Goal: Information Seeking & Learning: Learn about a topic

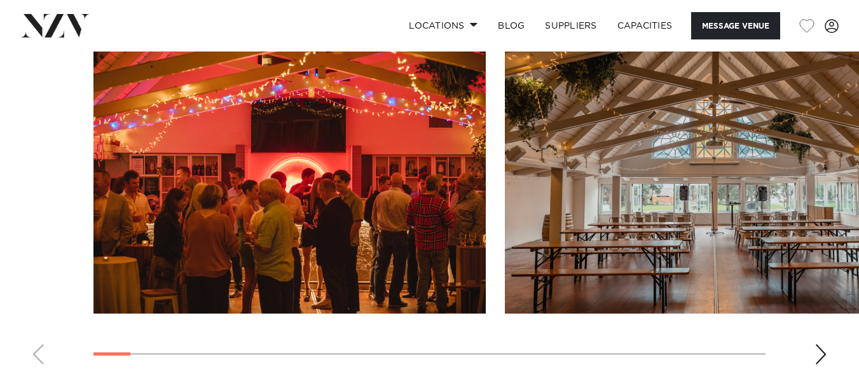
scroll to position [1246, 0]
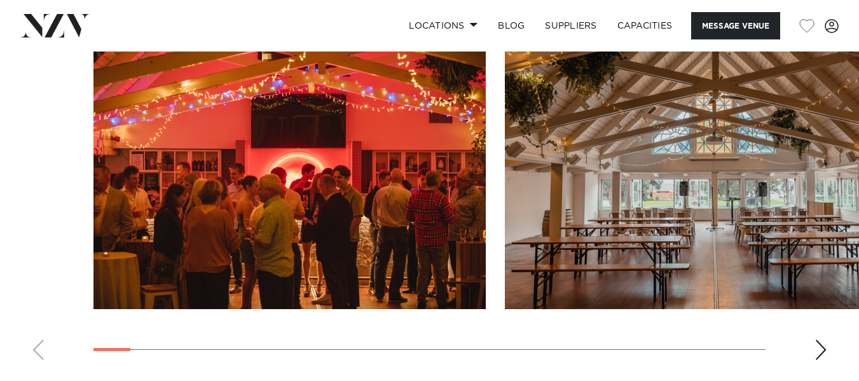
click at [695, 250] on img "2 / 30" at bounding box center [701, 165] width 392 height 288
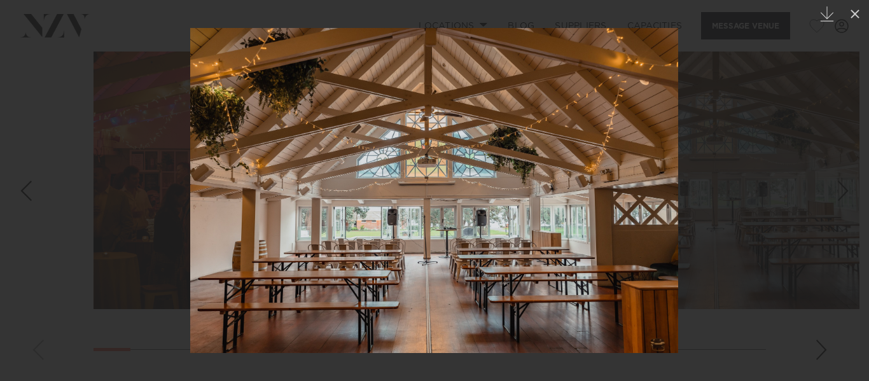
click at [822, 352] on div at bounding box center [434, 190] width 869 height 381
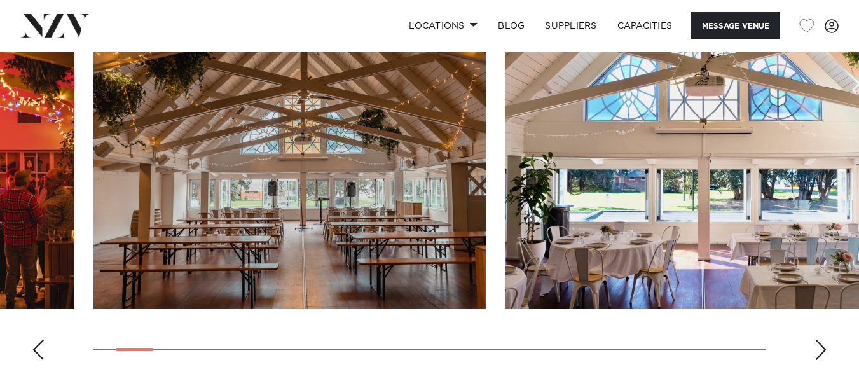
click at [822, 352] on div "Next slide" at bounding box center [821, 350] width 13 height 20
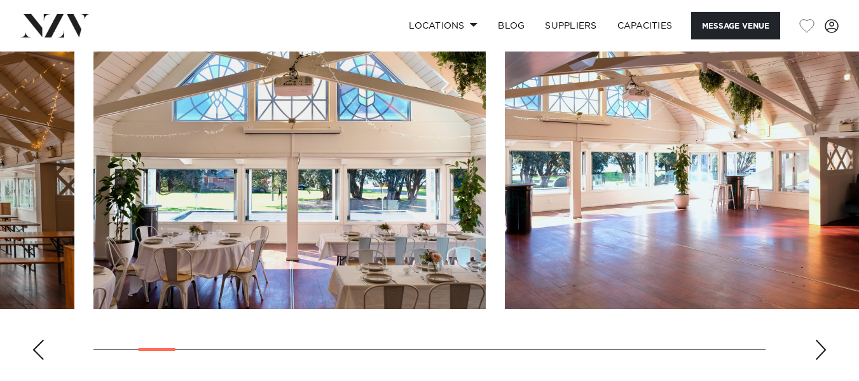
click at [822, 352] on div "Next slide" at bounding box center [821, 350] width 13 height 20
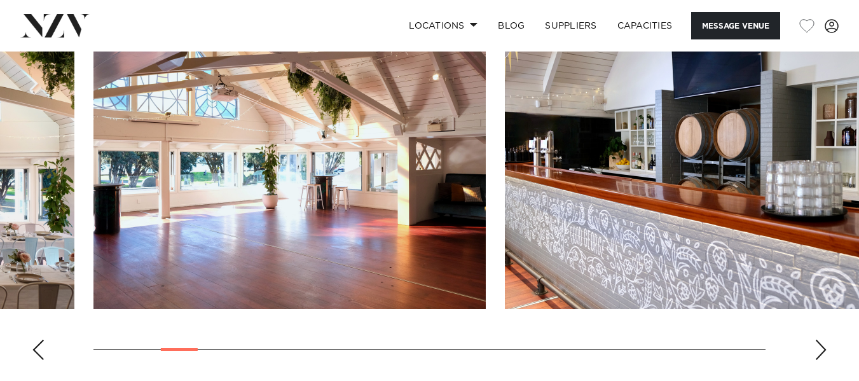
click at [822, 352] on div "Next slide" at bounding box center [821, 350] width 13 height 20
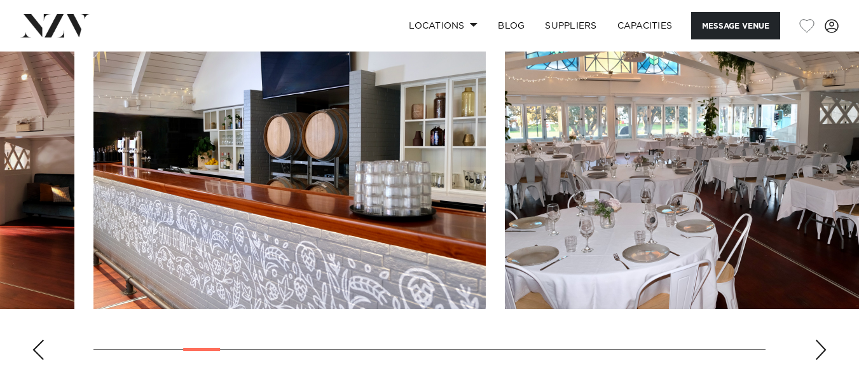
click at [822, 352] on div "Next slide" at bounding box center [821, 350] width 13 height 20
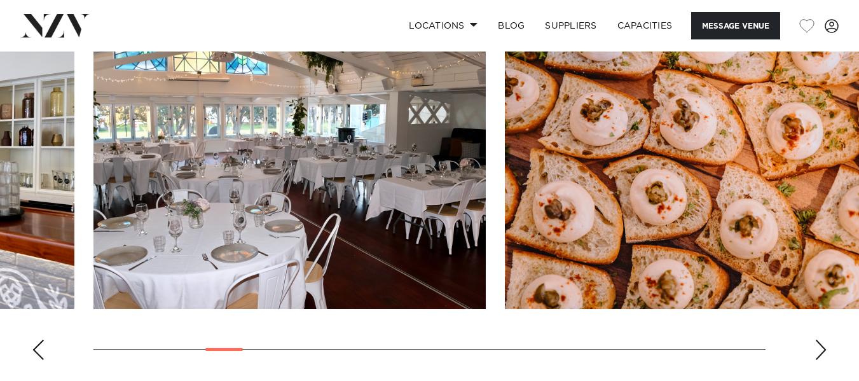
click at [822, 352] on div "Next slide" at bounding box center [821, 350] width 13 height 20
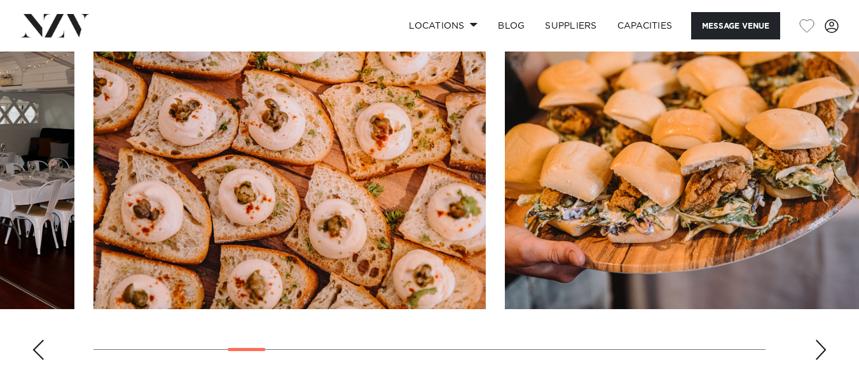
click at [822, 352] on div "Next slide" at bounding box center [821, 350] width 13 height 20
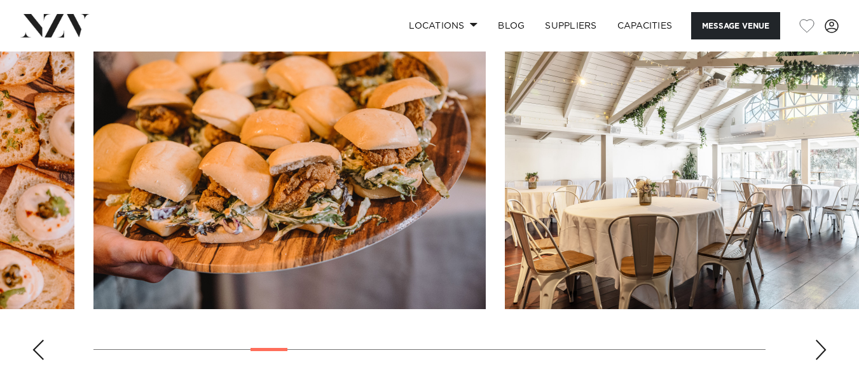
click at [822, 352] on div "Next slide" at bounding box center [821, 350] width 13 height 20
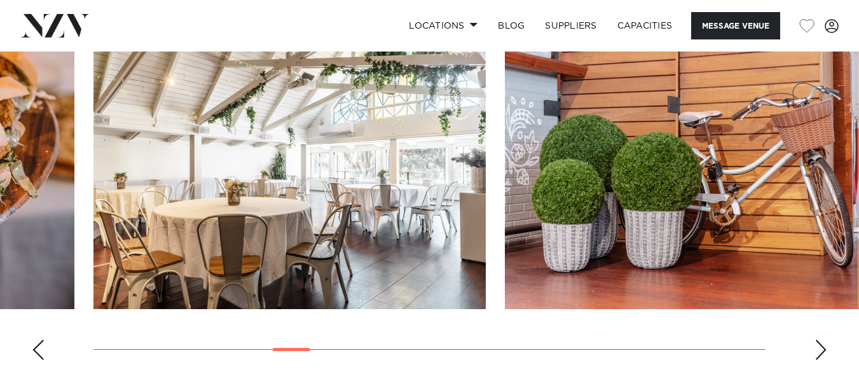
click at [822, 352] on div "Next slide" at bounding box center [821, 350] width 13 height 20
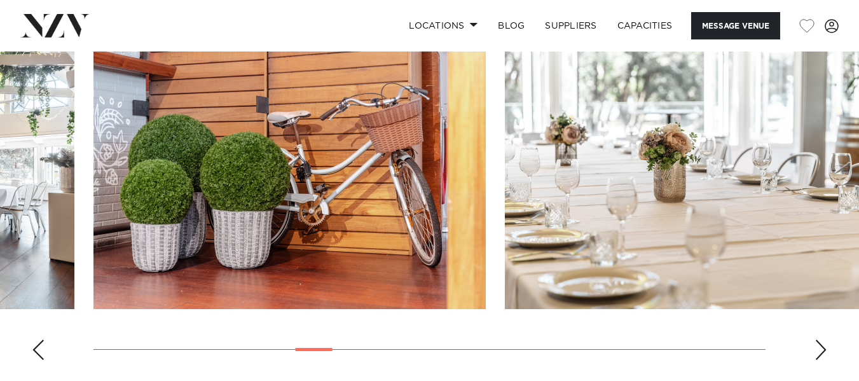
click at [822, 352] on div "Next slide" at bounding box center [821, 350] width 13 height 20
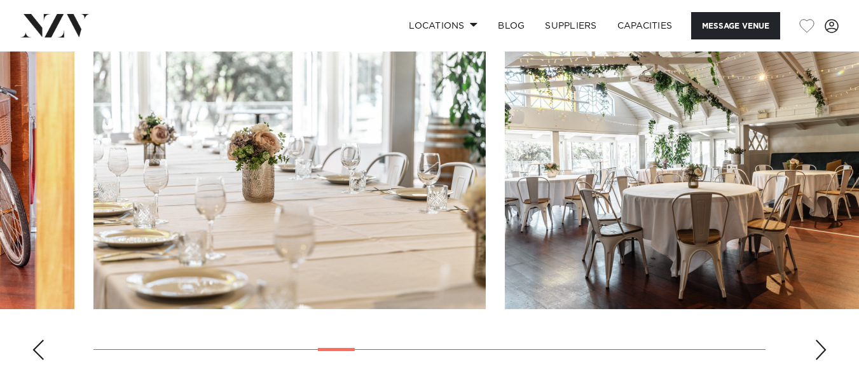
click at [822, 352] on div "Next slide" at bounding box center [821, 350] width 13 height 20
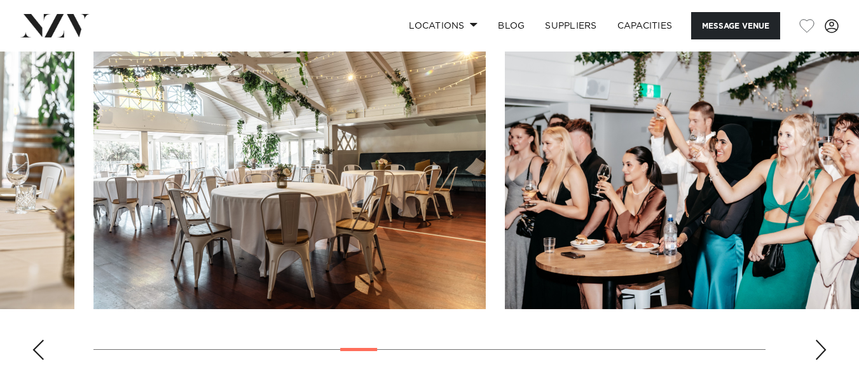
click at [822, 352] on div "Next slide" at bounding box center [821, 350] width 13 height 20
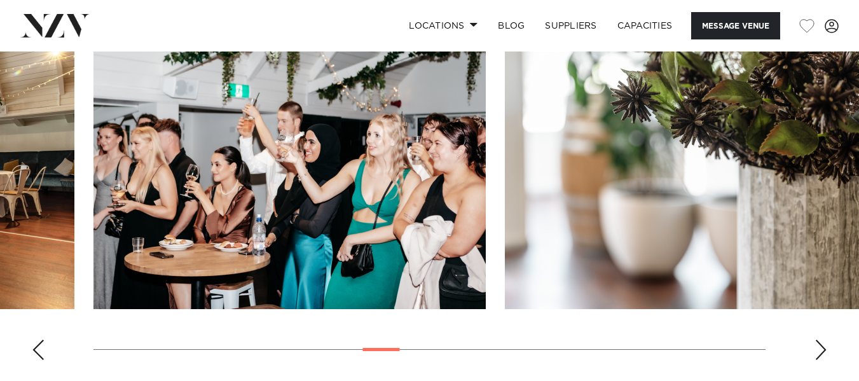
click at [822, 352] on div "Next slide" at bounding box center [821, 350] width 13 height 20
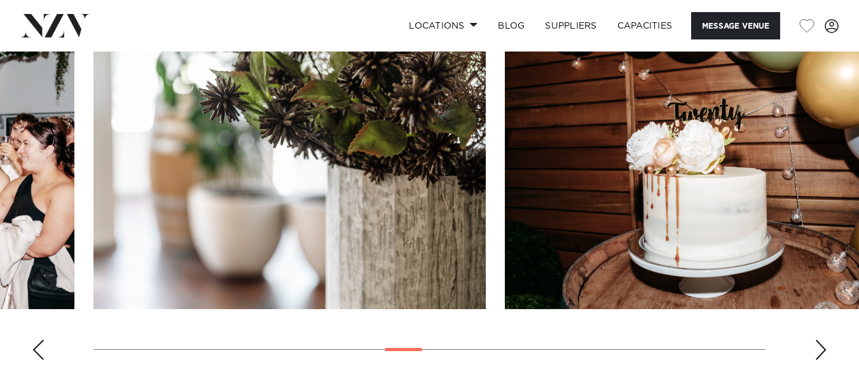
click at [822, 352] on div "Next slide" at bounding box center [821, 350] width 13 height 20
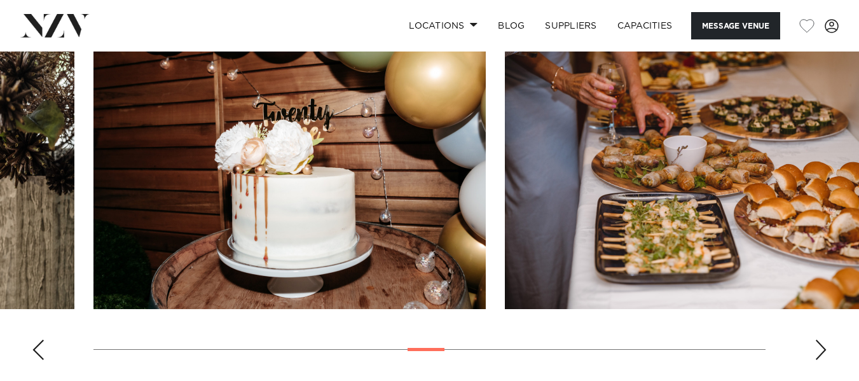
click at [822, 352] on div "Next slide" at bounding box center [821, 350] width 13 height 20
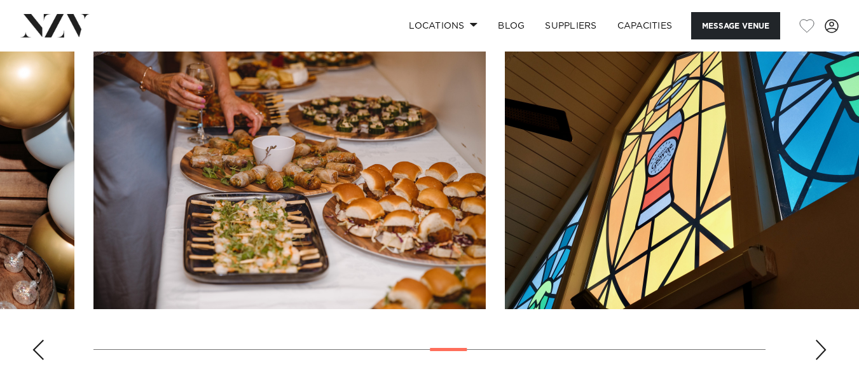
click at [822, 352] on div "Next slide" at bounding box center [821, 350] width 13 height 20
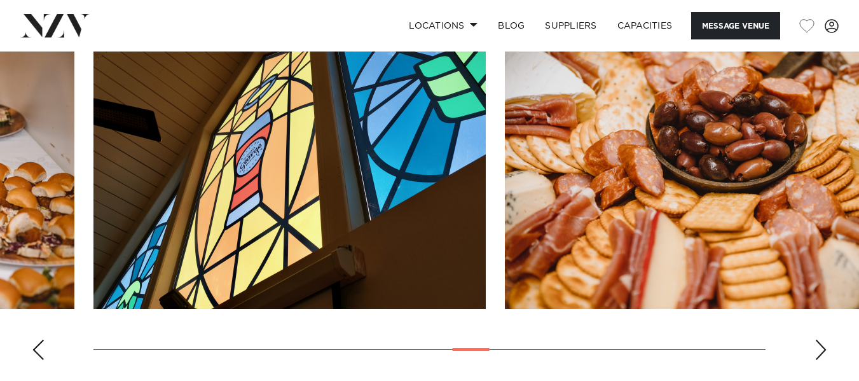
click at [822, 352] on div "Next slide" at bounding box center [821, 350] width 13 height 20
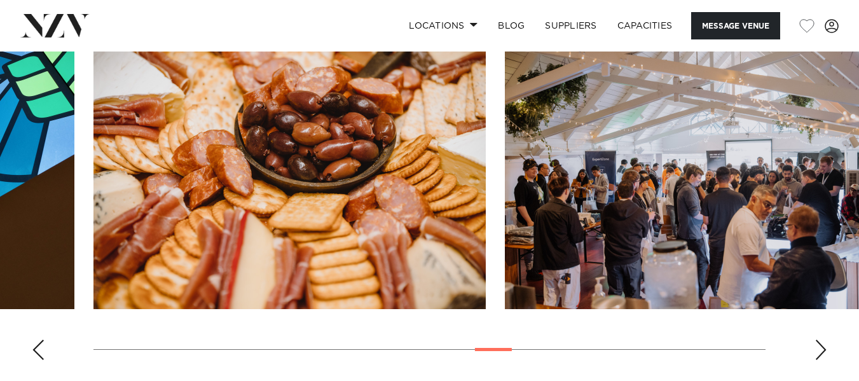
click at [822, 352] on div "Next slide" at bounding box center [821, 350] width 13 height 20
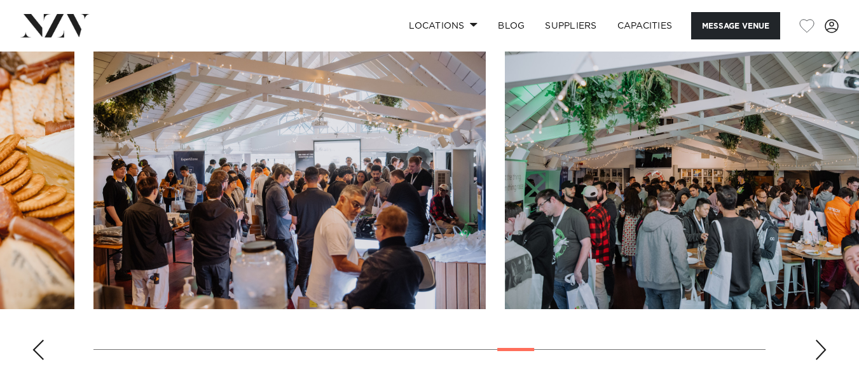
click at [822, 352] on div "Next slide" at bounding box center [821, 350] width 13 height 20
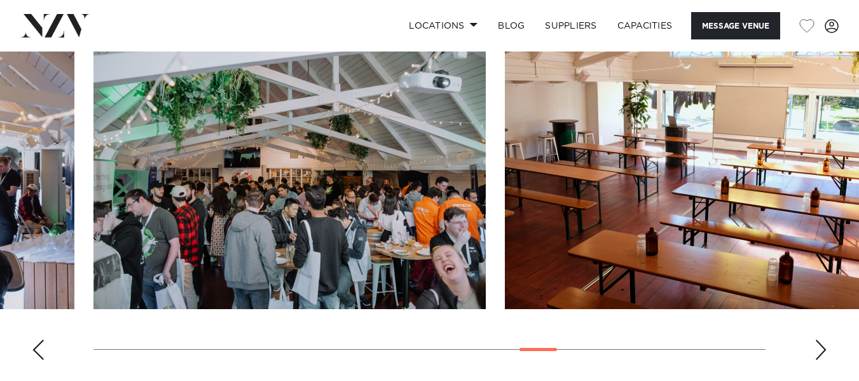
click at [822, 352] on div "Next slide" at bounding box center [821, 350] width 13 height 20
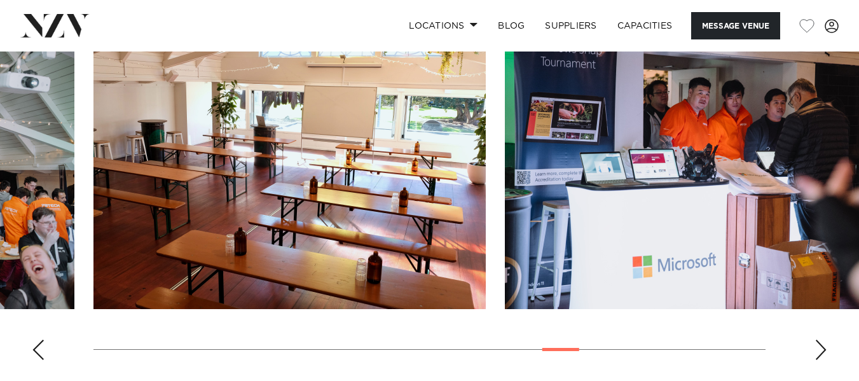
click at [822, 352] on div "Next slide" at bounding box center [821, 350] width 13 height 20
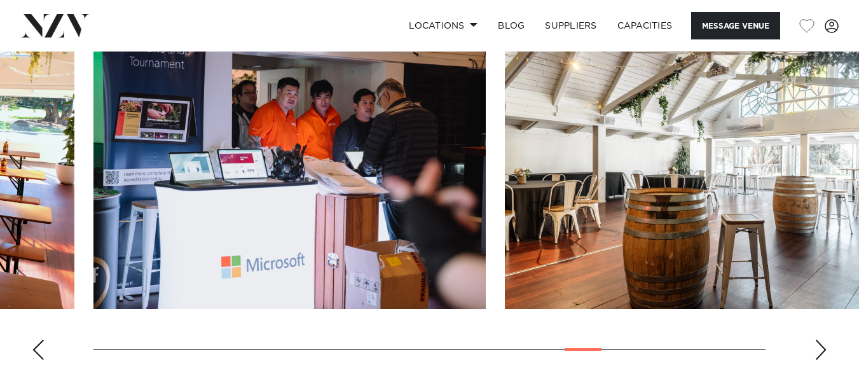
click at [822, 352] on div "Next slide" at bounding box center [821, 350] width 13 height 20
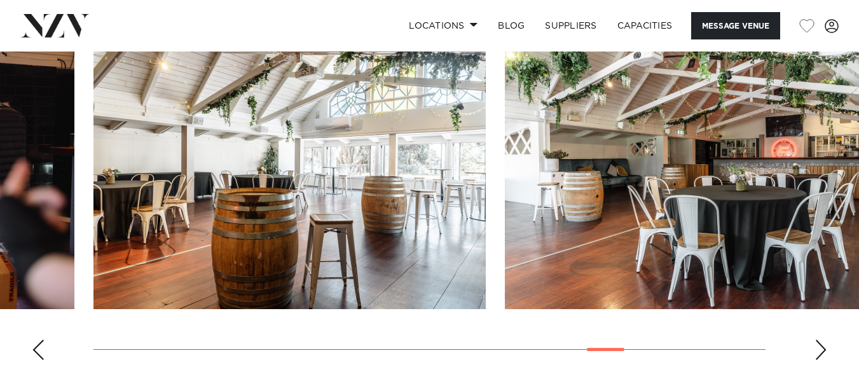
click at [822, 352] on div "Next slide" at bounding box center [821, 350] width 13 height 20
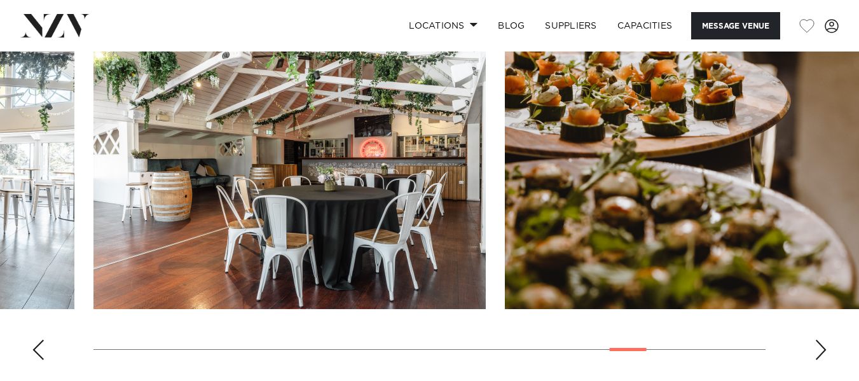
click at [822, 352] on div "Next slide" at bounding box center [821, 350] width 13 height 20
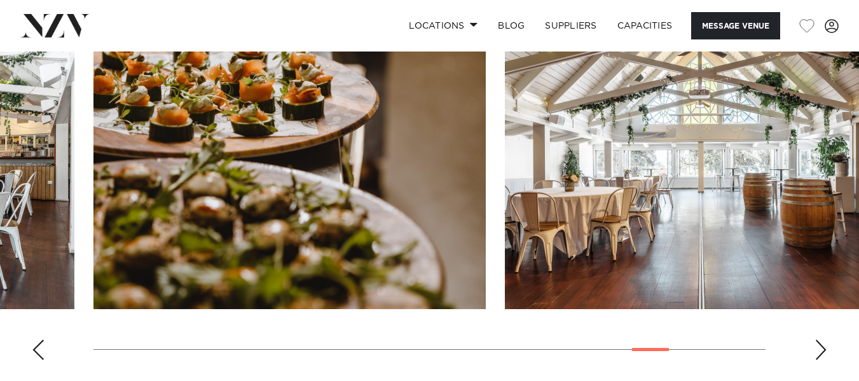
click at [817, 351] on div "Next slide" at bounding box center [821, 350] width 13 height 20
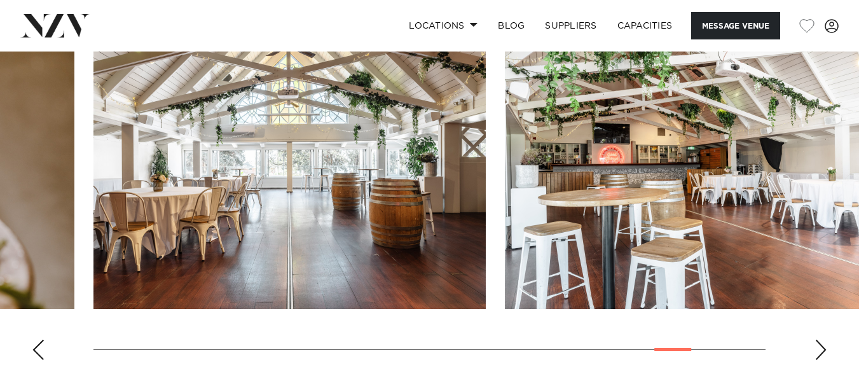
click at [817, 351] on div "Next slide" at bounding box center [821, 350] width 13 height 20
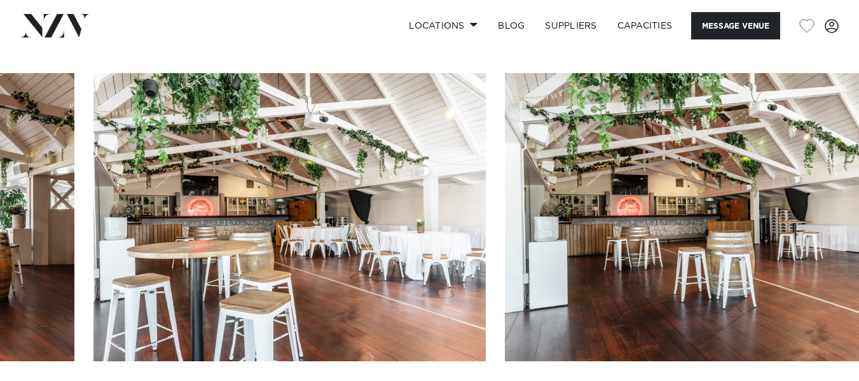
scroll to position [1251, 0]
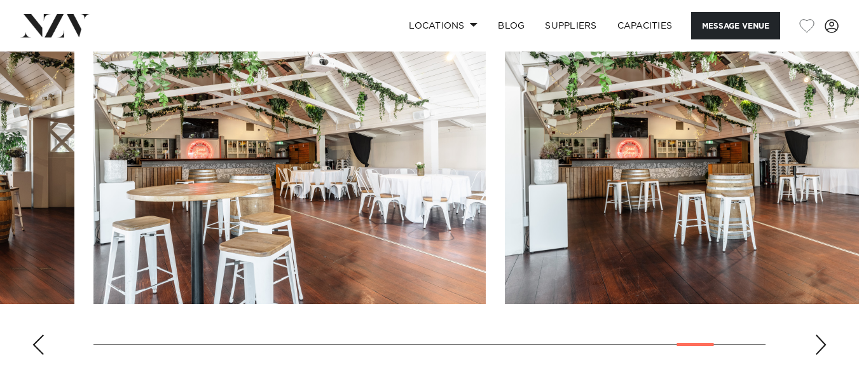
click at [822, 345] on div "Next slide" at bounding box center [821, 345] width 13 height 20
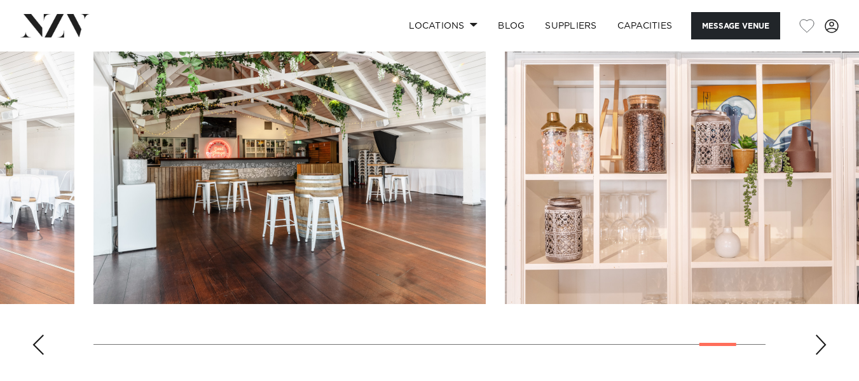
click at [822, 345] on div "Next slide" at bounding box center [821, 345] width 13 height 20
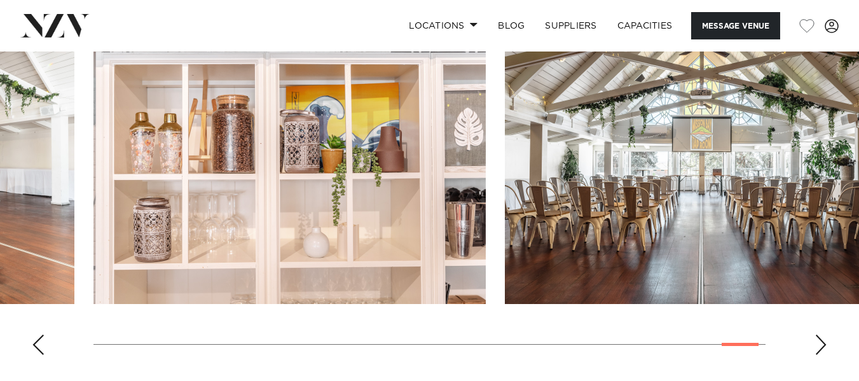
click at [822, 345] on div "Next slide" at bounding box center [821, 345] width 13 height 20
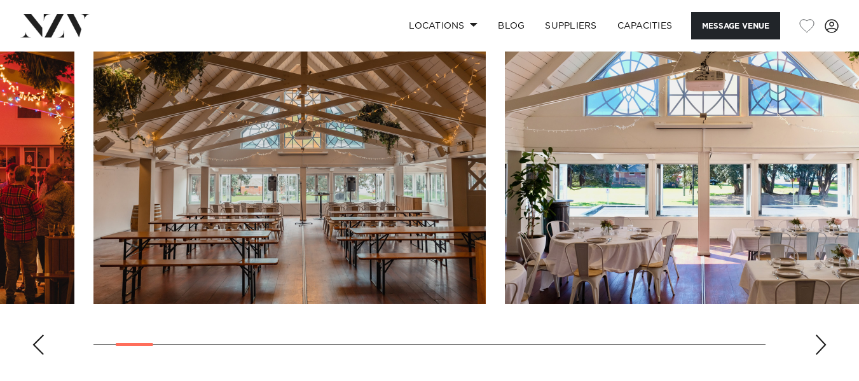
click at [684, 230] on img "3 / 30" at bounding box center [701, 160] width 392 height 288
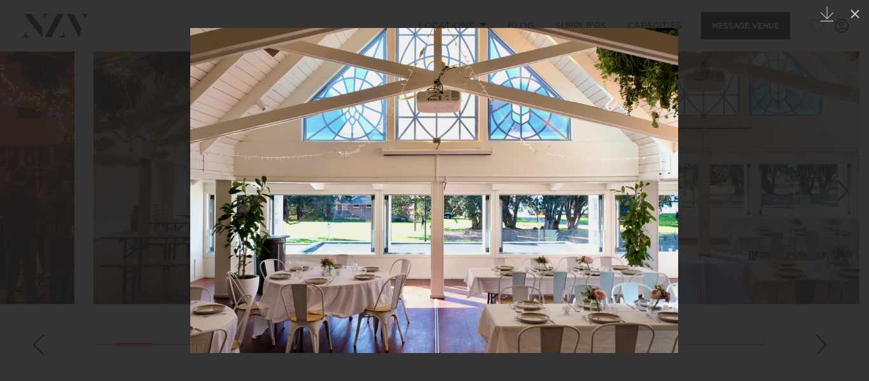
click at [825, 345] on div at bounding box center [434, 190] width 869 height 381
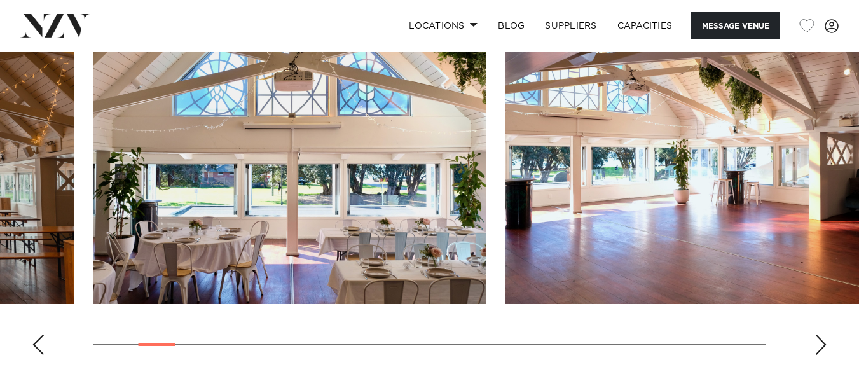
click at [825, 345] on div "Next slide" at bounding box center [821, 345] width 13 height 20
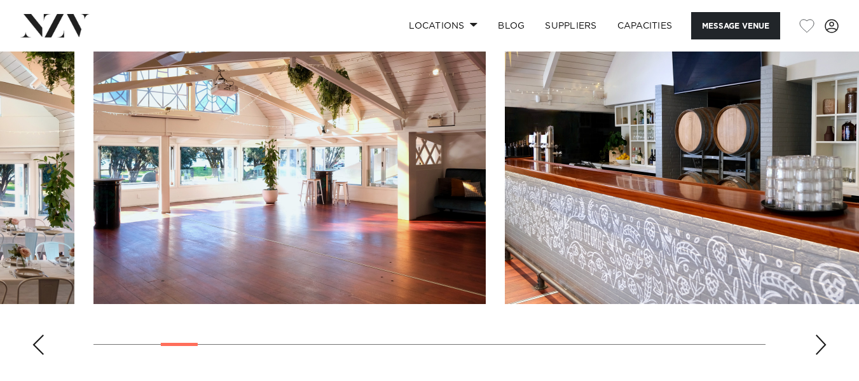
click at [825, 345] on div "Next slide" at bounding box center [821, 345] width 13 height 20
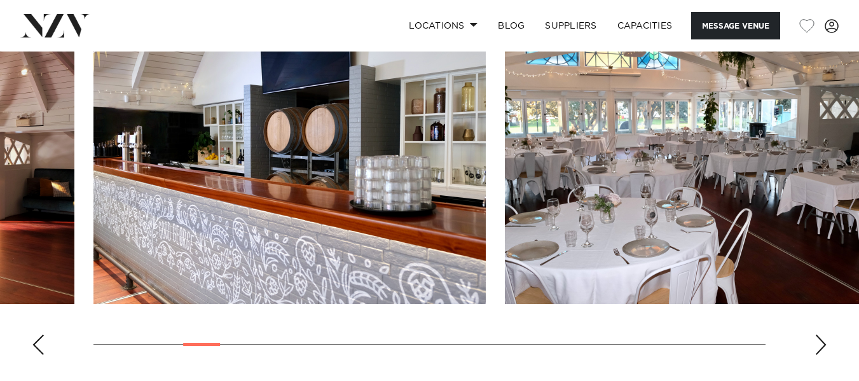
click at [825, 345] on div "Next slide" at bounding box center [821, 345] width 13 height 20
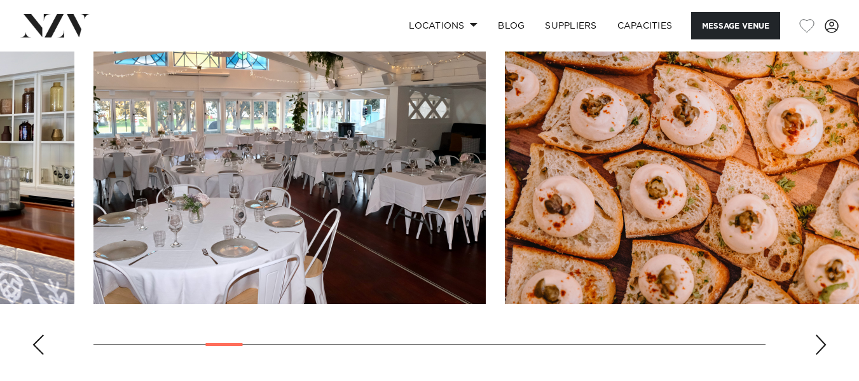
click at [825, 345] on div "Next slide" at bounding box center [821, 345] width 13 height 20
